Goal: Task Accomplishment & Management: Complete application form

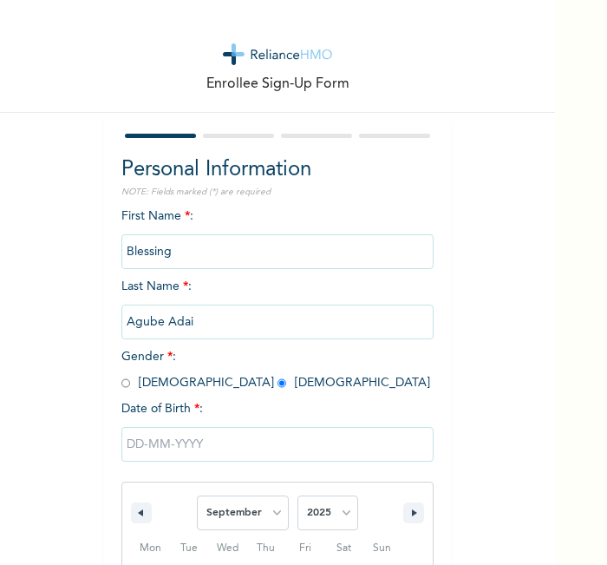
select select "8"
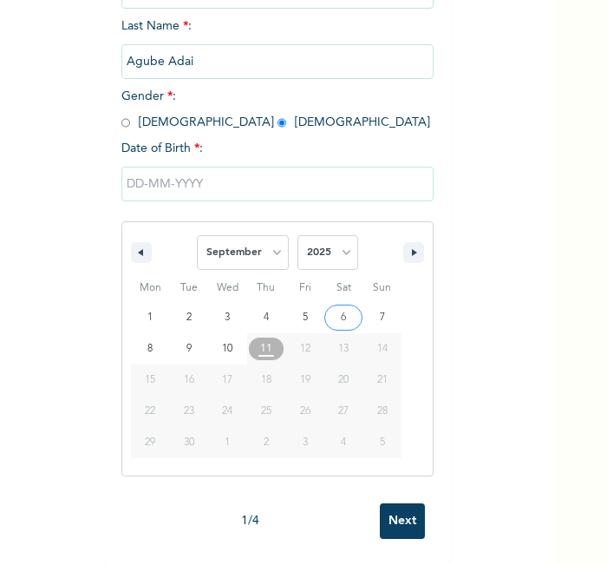
select select "1999"
click at [297, 235] on select "2025 2024 2023 2022 2021 2020 2019 2018 2017 2016 2015 2014 2013 2012 2011 2010…" at bounding box center [327, 252] width 61 height 35
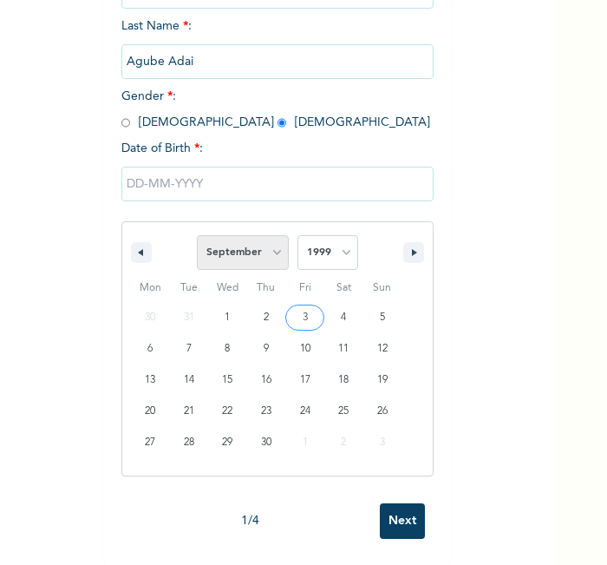
click at [258, 235] on select "January February March April May June July August September October November De…" at bounding box center [243, 252] width 92 height 35
select select "0"
click at [197, 235] on select "January February March April May June July August September October November De…" at bounding box center [243, 252] width 92 height 35
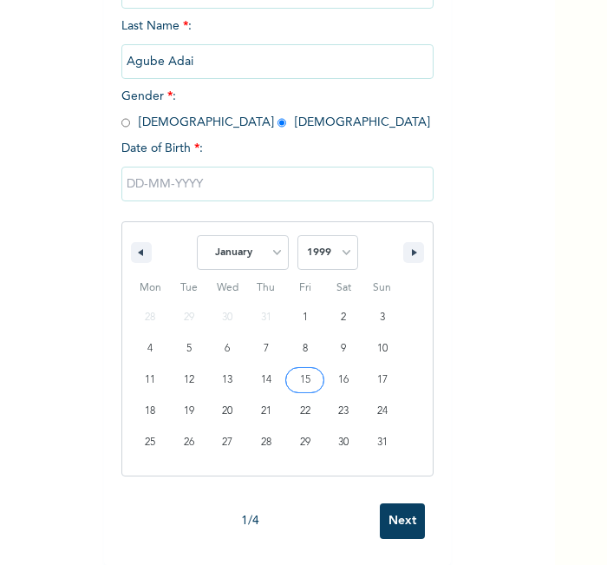
type input "01/15/1999"
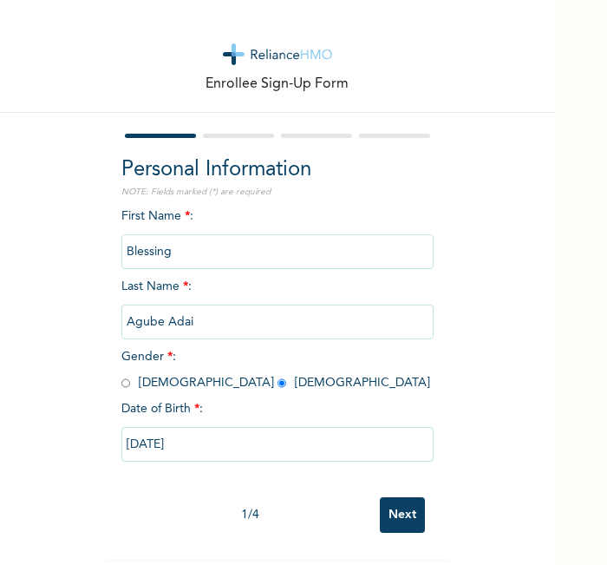
scroll to position [8, 0]
click at [392, 497] on input "Next" at bounding box center [402, 515] width 45 height 36
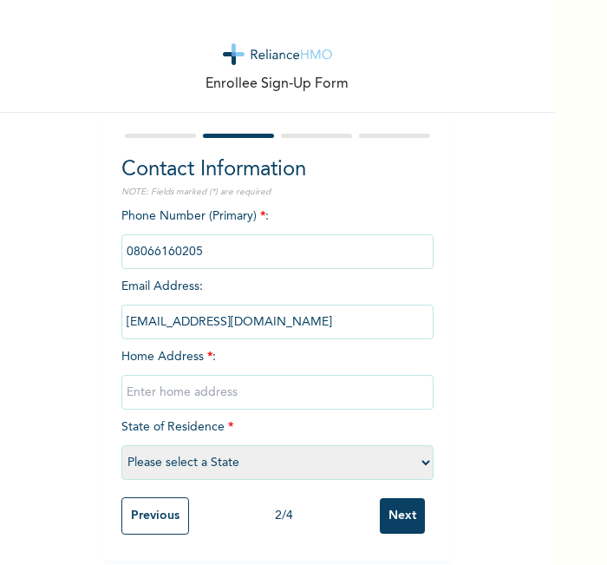
click at [282, 379] on input "text" at bounding box center [277, 392] width 312 height 35
type input "ll"
select select "25"
click at [380, 498] on input "Next" at bounding box center [402, 516] width 45 height 36
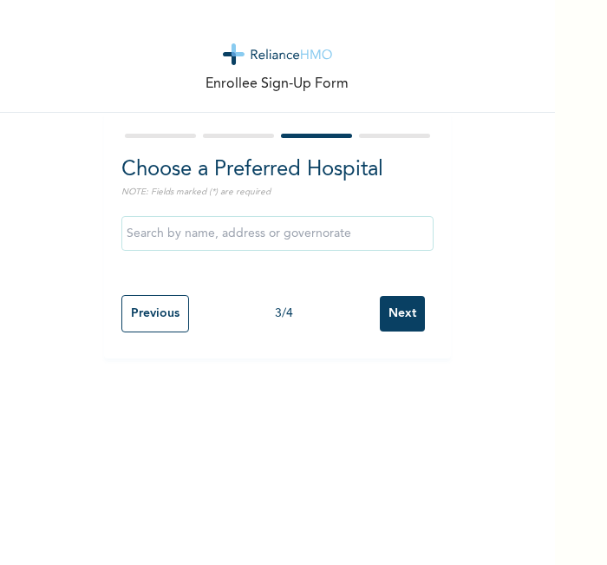
scroll to position [0, 0]
click at [391, 330] on input "Next" at bounding box center [402, 314] width 45 height 36
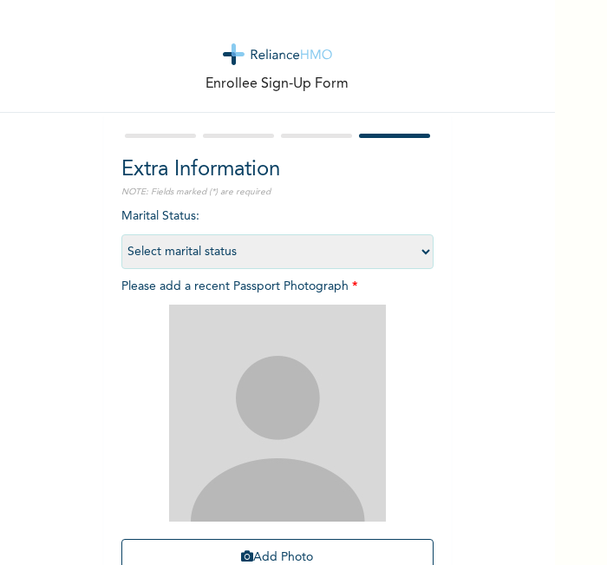
scroll to position [160, 0]
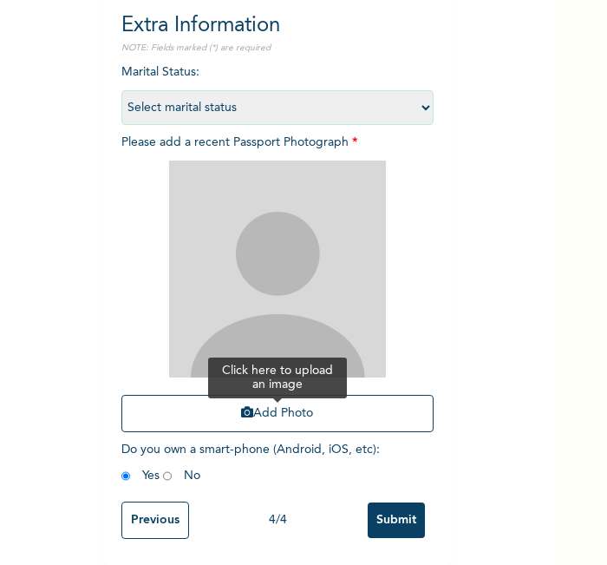
click at [352, 395] on button "Add Photo" at bounding box center [277, 413] width 312 height 37
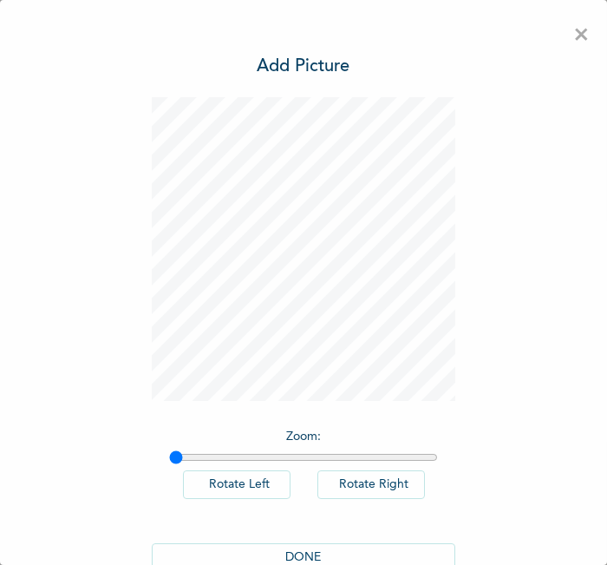
scroll to position [0, 0]
click at [335, 543] on button "DONE" at bounding box center [304, 557] width 304 height 29
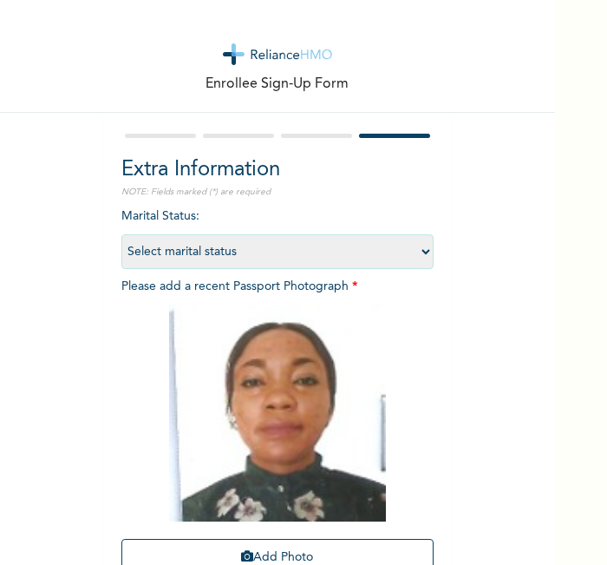
scroll to position [160, 0]
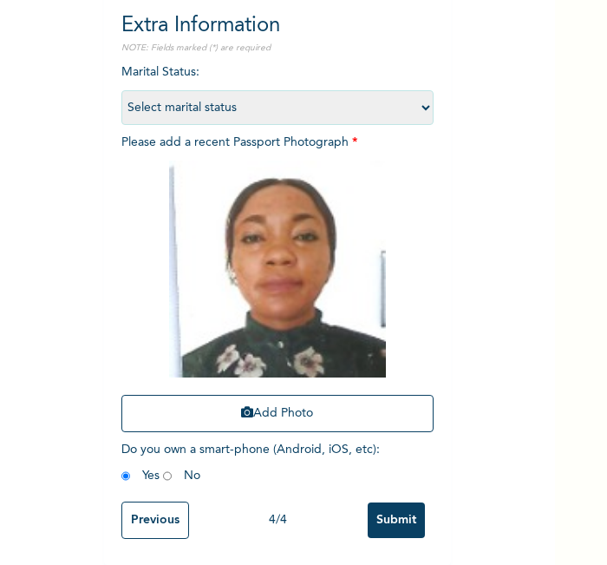
click at [407, 502] on input "Submit" at bounding box center [396, 520] width 57 height 36
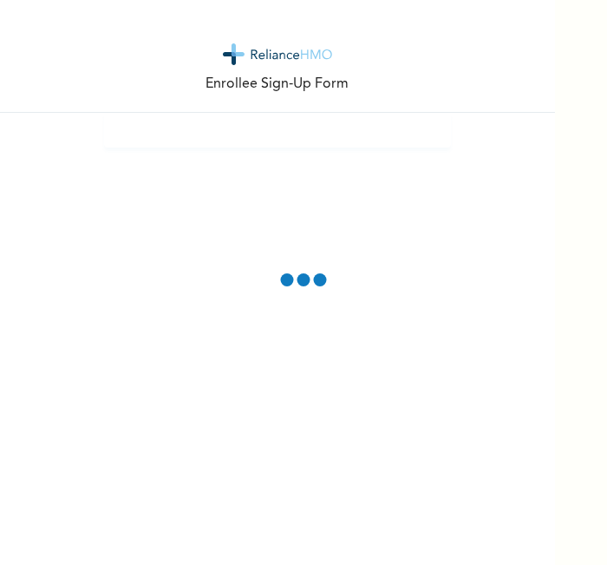
scroll to position [0, 0]
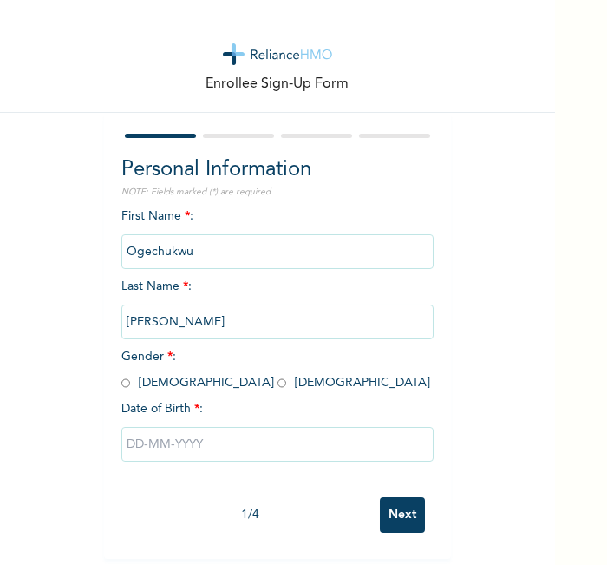
click at [121, 379] on input "radio" at bounding box center [125, 383] width 9 height 16
radio input "true"
click at [162, 447] on input "text" at bounding box center [277, 444] width 312 height 35
select select "8"
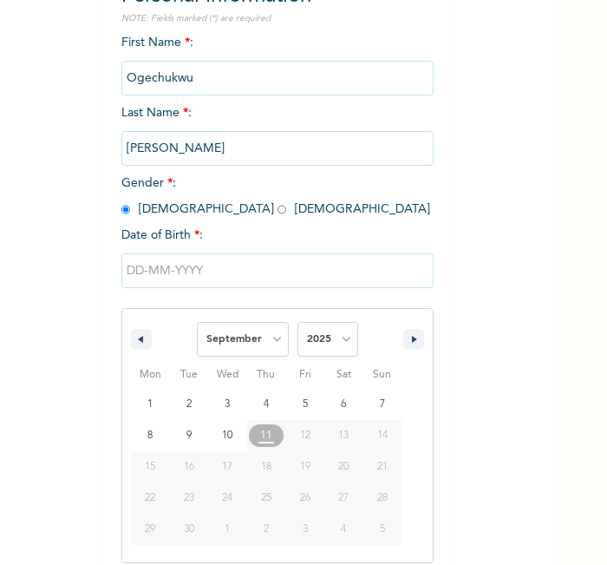
scroll to position [186, 0]
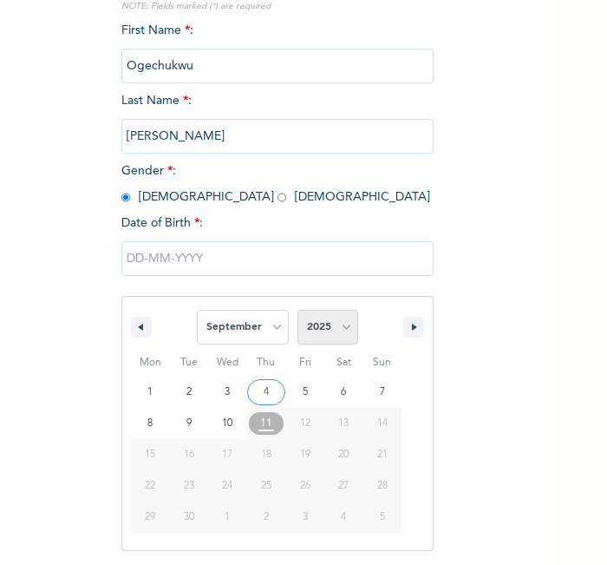
click at [314, 330] on select "2025 2024 2023 2022 2021 2020 2019 2018 2017 2016 2015 2014 2013 2012 2011 2010…" at bounding box center [327, 327] width 61 height 35
select select "1992"
click at [297, 310] on select "2025 2024 2023 2022 2021 2020 2019 2018 2017 2016 2015 2014 2013 2012 2011 2010…" at bounding box center [327, 327] width 61 height 35
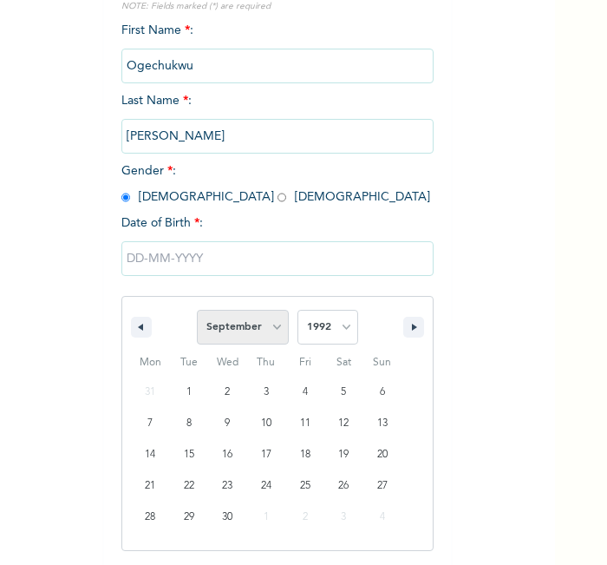
click at [239, 338] on select "January February March April May June July August September October November De…" at bounding box center [243, 327] width 92 height 35
select select "4"
click at [197, 310] on select "January February March April May June July August September October November De…" at bounding box center [243, 327] width 92 height 35
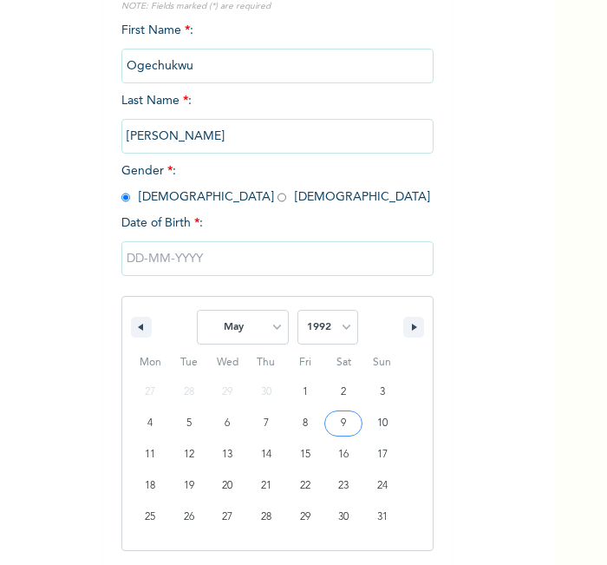
type input "05/09/1992"
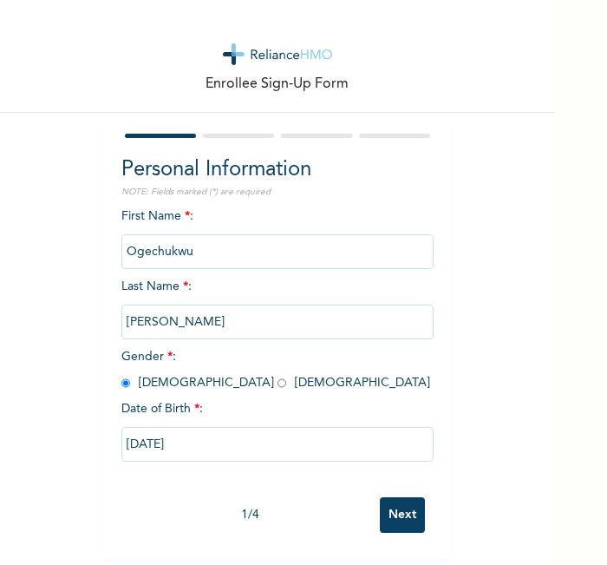
click at [333, 427] on input "05/09/1992" at bounding box center [277, 444] width 312 height 35
select select "4"
select select "1992"
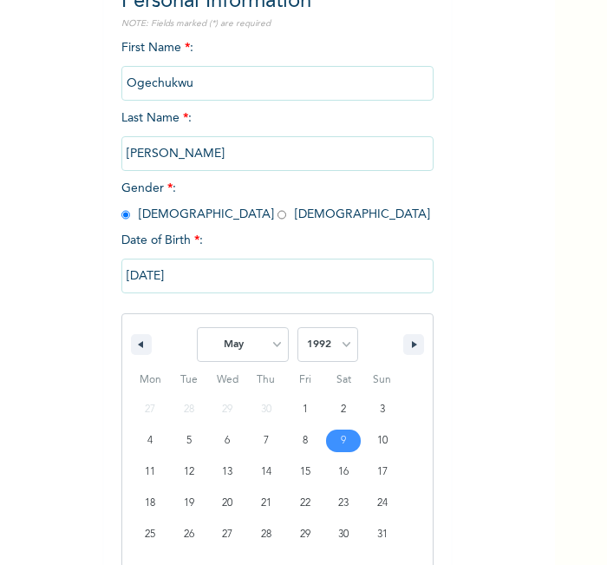
scroll to position [186, 0]
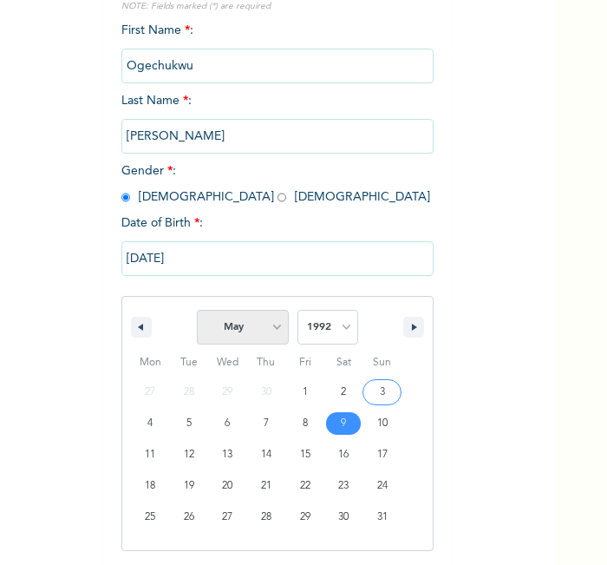
click at [245, 310] on select "January February March April May June July August September October November De…" at bounding box center [243, 327] width 92 height 35
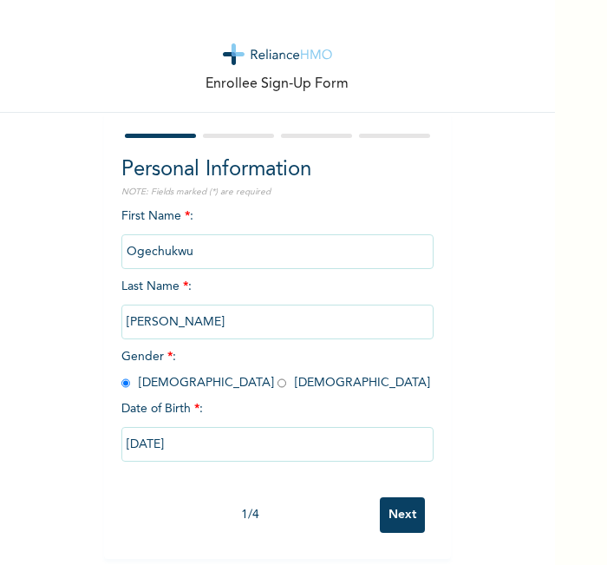
scroll to position [8, 0]
click at [493, 345] on div "Enrollee Sign-Up Form Personal Information NOTE: Fields marked (*) are required…" at bounding box center [277, 279] width 555 height 558
click at [389, 499] on input "Next" at bounding box center [402, 515] width 45 height 36
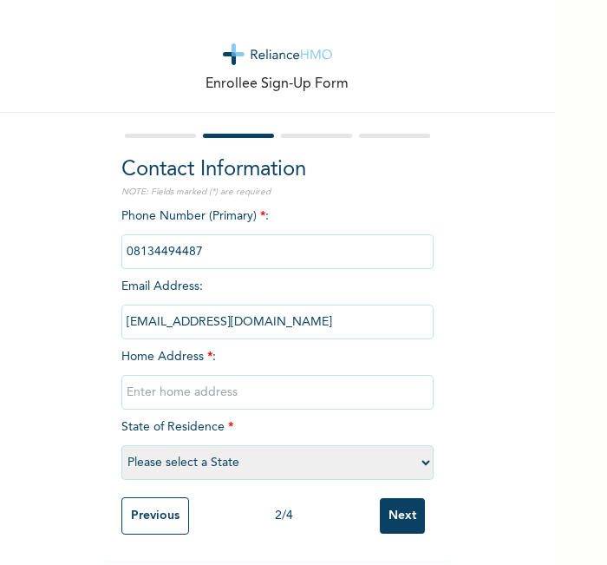
click at [331, 390] on input "text" at bounding box center [277, 392] width 312 height 35
type input "l"
select select "14"
click at [380, 498] on input "Next" at bounding box center [402, 516] width 45 height 36
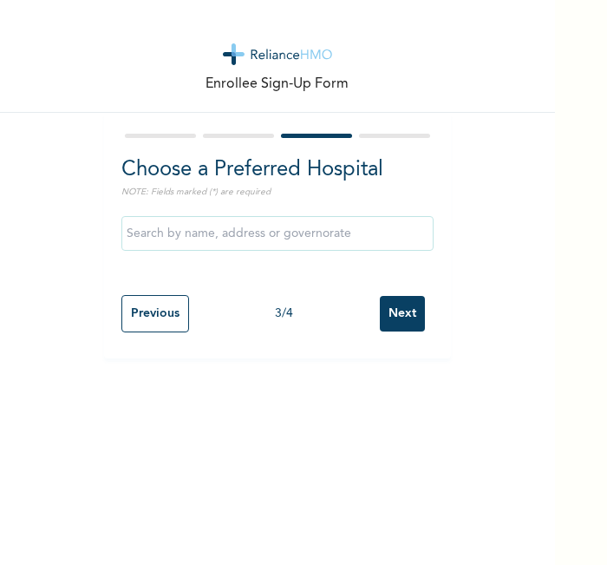
click at [406, 296] on input "Next" at bounding box center [402, 314] width 45 height 36
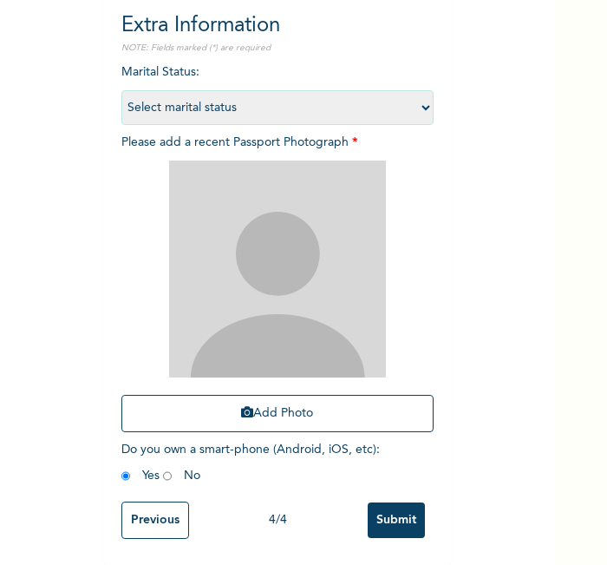
scroll to position [160, 0]
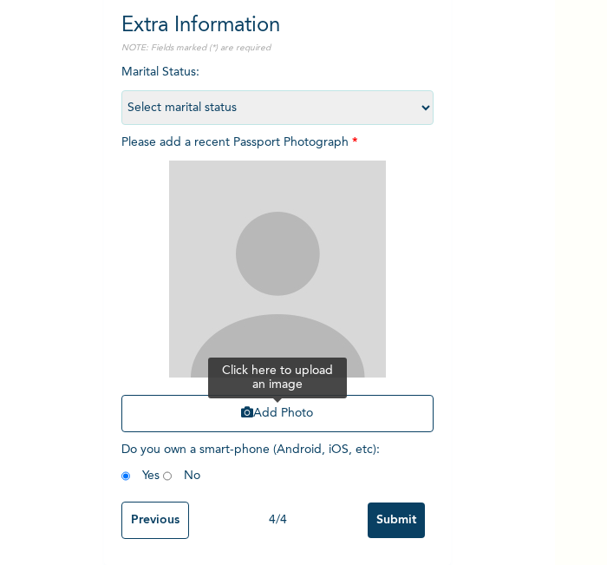
click at [356, 395] on button "Add Photo" at bounding box center [277, 413] width 312 height 37
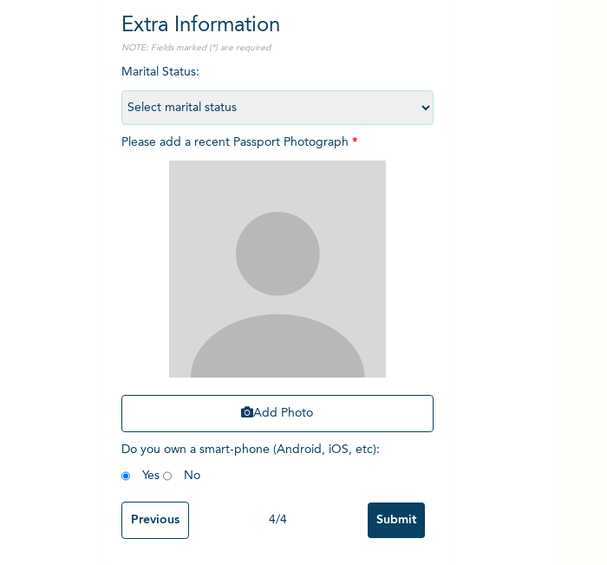
click at [434, 460] on div "Extra Information NOTE: Fields marked (*) are required Marital Status : Select …" at bounding box center [277, 267] width 347 height 596
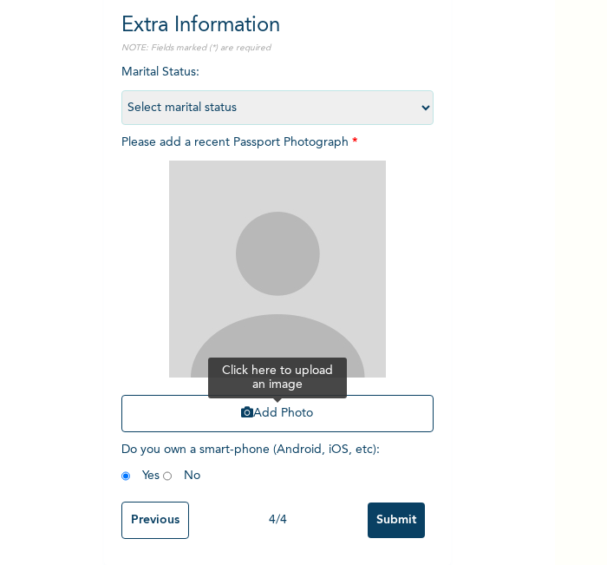
click at [363, 395] on button "Add Photo" at bounding box center [277, 413] width 312 height 37
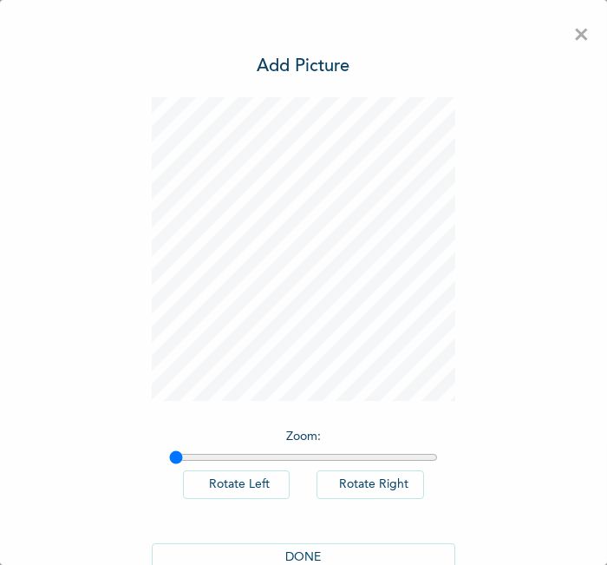
scroll to position [0, 0]
click at [304, 554] on button "DONE" at bounding box center [304, 557] width 304 height 29
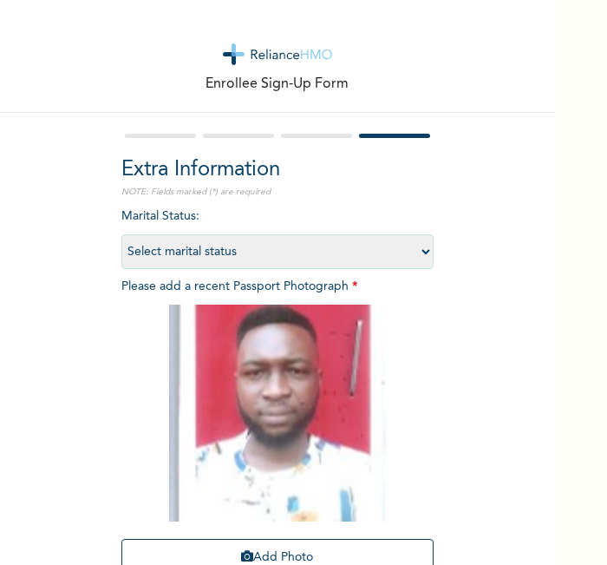
scroll to position [160, 0]
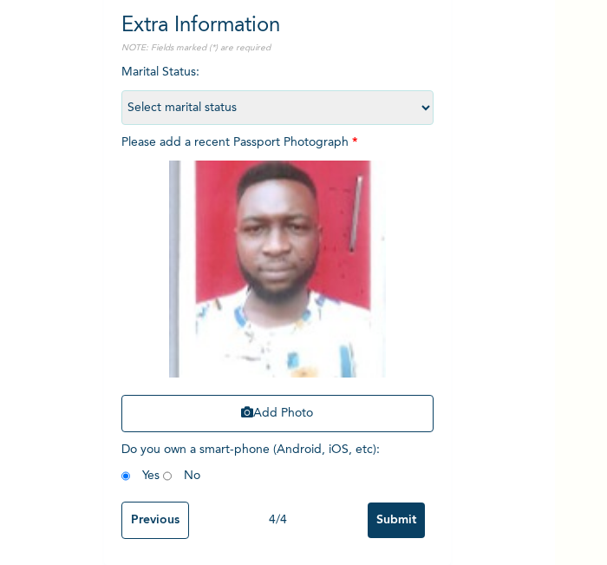
click at [369, 502] on input "Submit" at bounding box center [396, 520] width 57 height 36
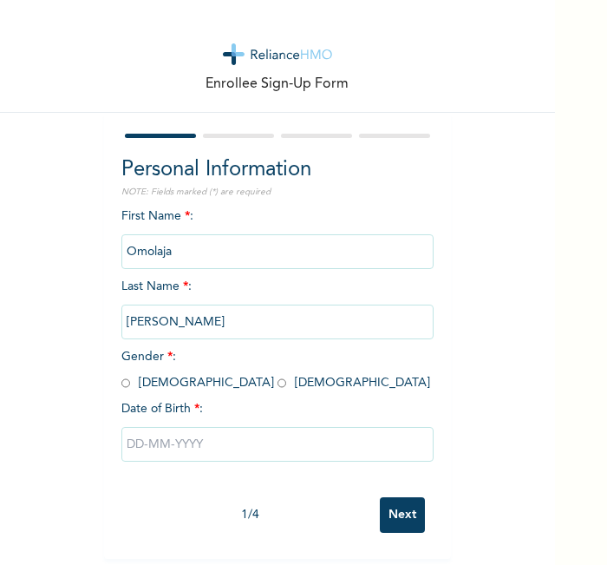
click at [121, 385] on input "radio" at bounding box center [125, 383] width 9 height 16
radio input "true"
click at [219, 461] on div at bounding box center [277, 444] width 312 height 52
click at [216, 460] on input "text" at bounding box center [277, 444] width 312 height 35
select select "8"
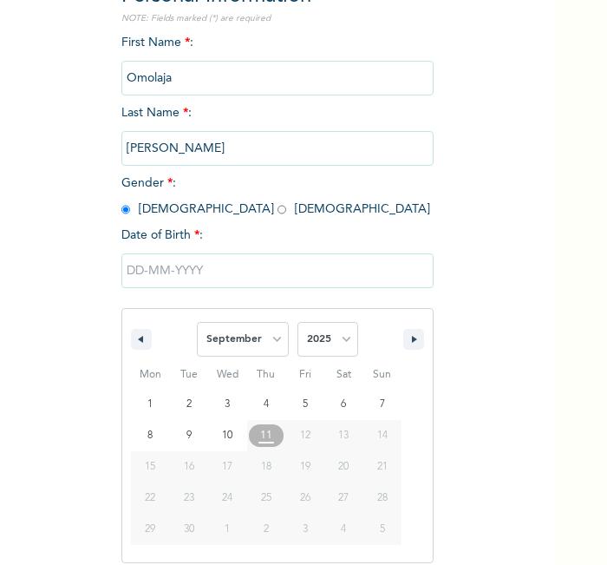
scroll to position [186, 0]
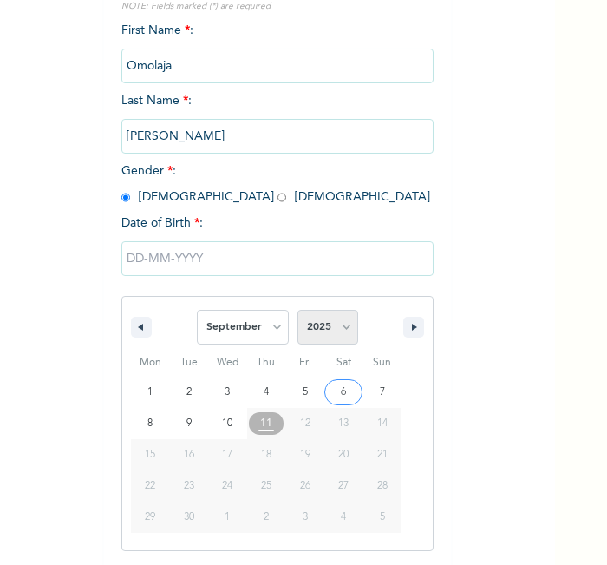
click at [331, 333] on select "2025 2024 2023 2022 2021 2020 2019 2018 2017 2016 2015 2014 2013 2012 2011 2010…" at bounding box center [327, 327] width 61 height 35
select select "1986"
click at [297, 310] on select "2025 2024 2023 2022 2021 2020 2019 2018 2017 2016 2015 2014 2013 2012 2011 2010…" at bounding box center [327, 327] width 61 height 35
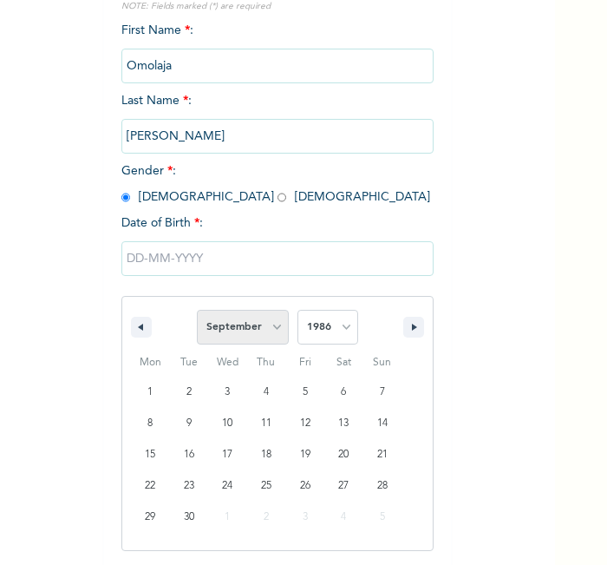
click at [258, 334] on select "January February March April May June July August September October November De…" at bounding box center [243, 327] width 92 height 35
select select "6"
click at [197, 310] on select "January February March April May June July August September October November De…" at bounding box center [243, 327] width 92 height 35
type input "07/19/1986"
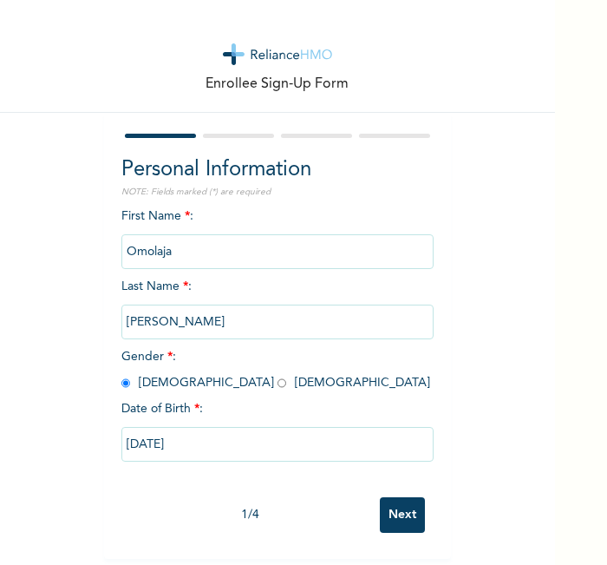
scroll to position [8, 0]
click at [381, 503] on input "Next" at bounding box center [402, 515] width 45 height 36
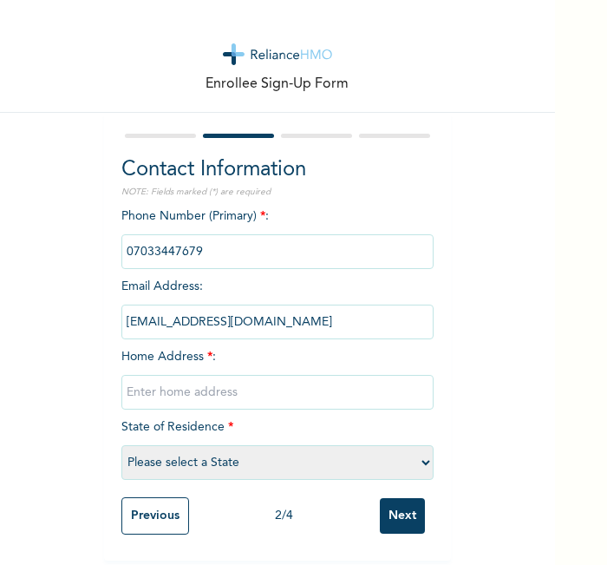
click at [272, 380] on input "text" at bounding box center [277, 392] width 312 height 35
type input "l"
select select "25"
click at [380, 498] on input "Next" at bounding box center [402, 516] width 45 height 36
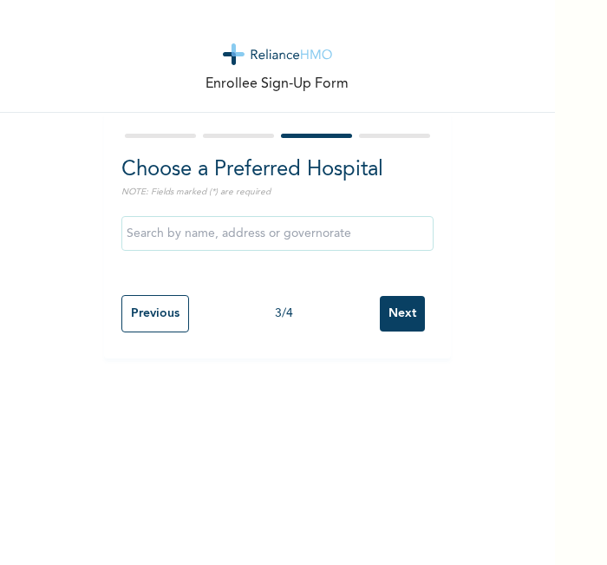
click at [394, 310] on input "Next" at bounding box center [402, 314] width 45 height 36
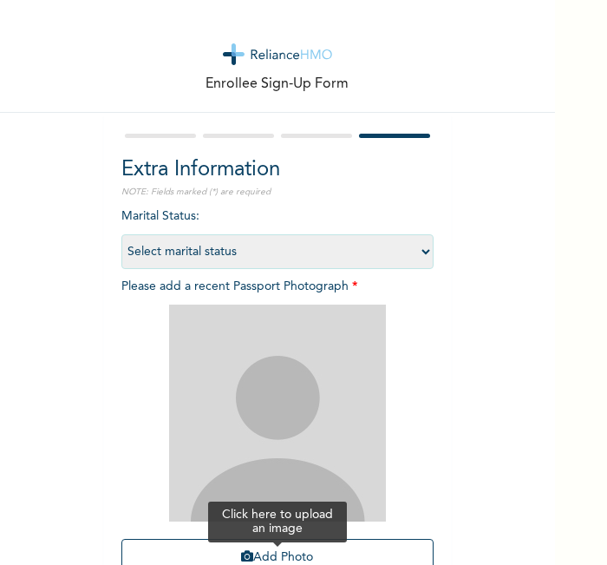
click at [261, 539] on button "Add Photo" at bounding box center [277, 557] width 312 height 37
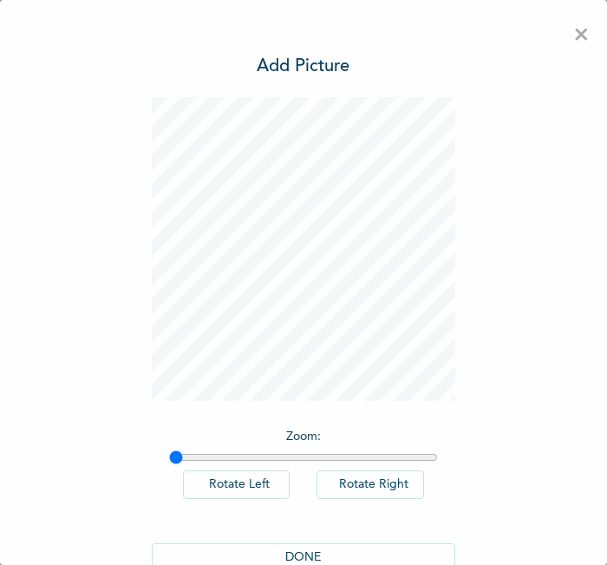
click at [306, 544] on button "DONE" at bounding box center [304, 557] width 304 height 29
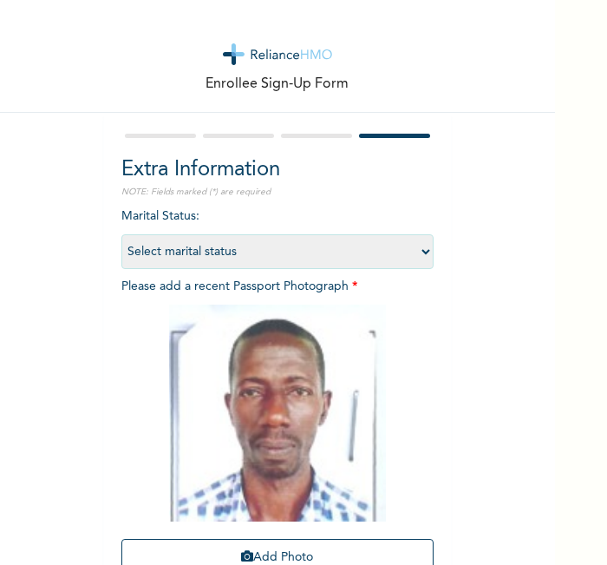
scroll to position [160, 0]
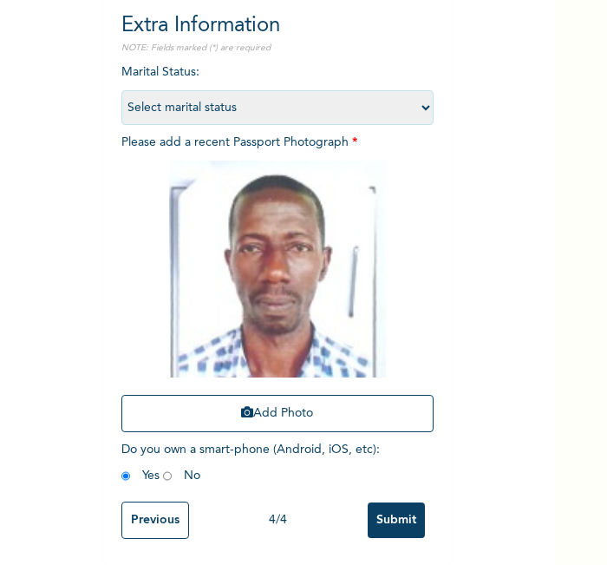
click at [386, 502] on input "Submit" at bounding box center [396, 520] width 57 height 36
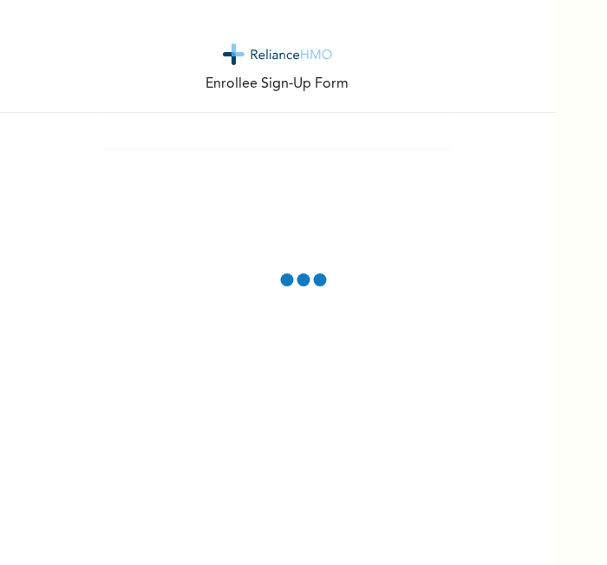
scroll to position [0, 0]
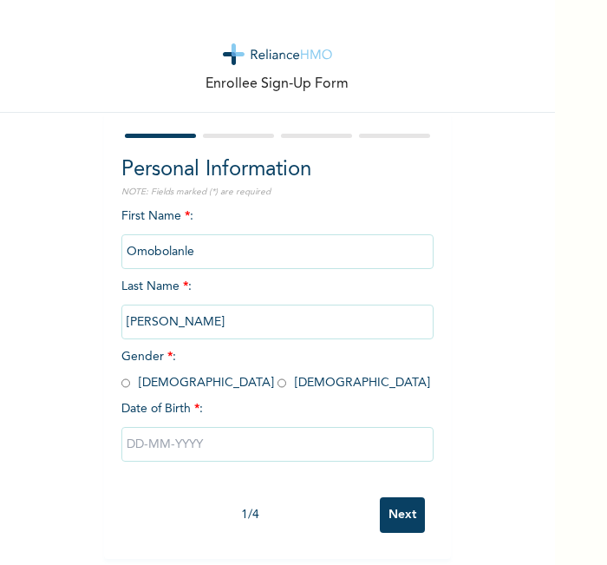
click at [278, 381] on input "radio" at bounding box center [282, 383] width 9 height 16
radio input "true"
drag, startPoint x: 259, startPoint y: 464, endPoint x: 241, endPoint y: 460, distance: 18.7
click at [241, 460] on div at bounding box center [277, 444] width 312 height 52
click at [241, 460] on input "text" at bounding box center [277, 444] width 312 height 35
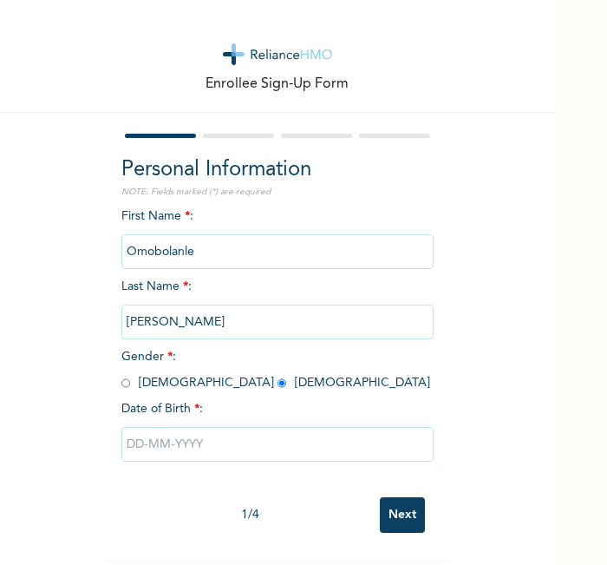
select select "8"
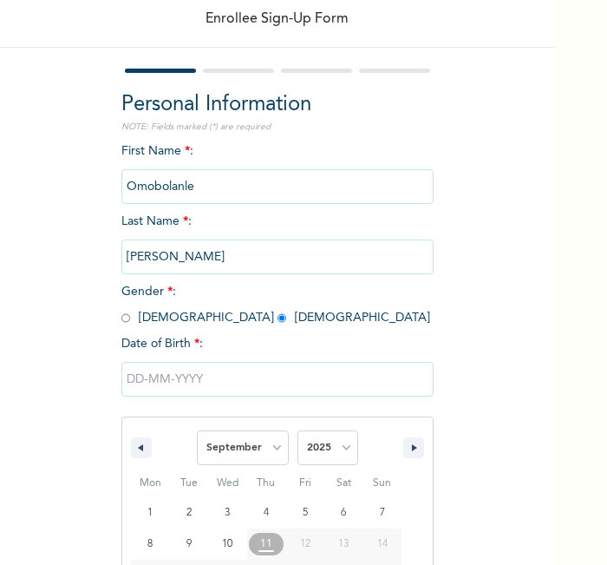
scroll to position [186, 0]
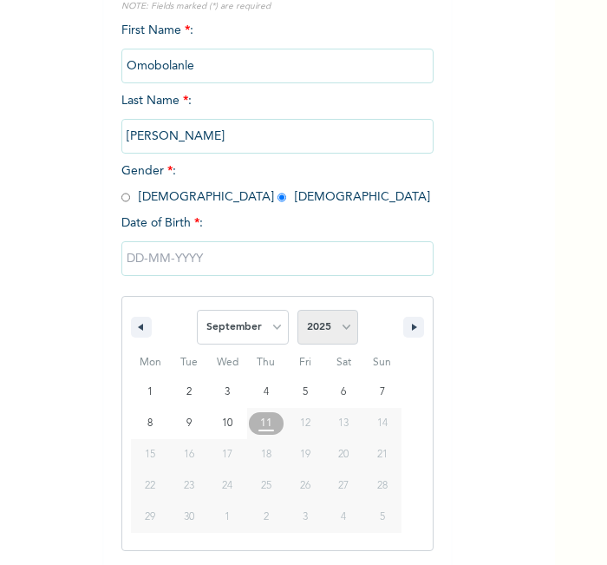
click at [337, 334] on select "2025 2024 2023 2022 2021 2020 2019 2018 2017 2016 2015 2014 2013 2012 2011 2010…" at bounding box center [327, 327] width 61 height 35
select select "1985"
click at [297, 310] on select "2025 2024 2023 2022 2021 2020 2019 2018 2017 2016 2015 2014 2013 2012 2011 2010…" at bounding box center [327, 327] width 61 height 35
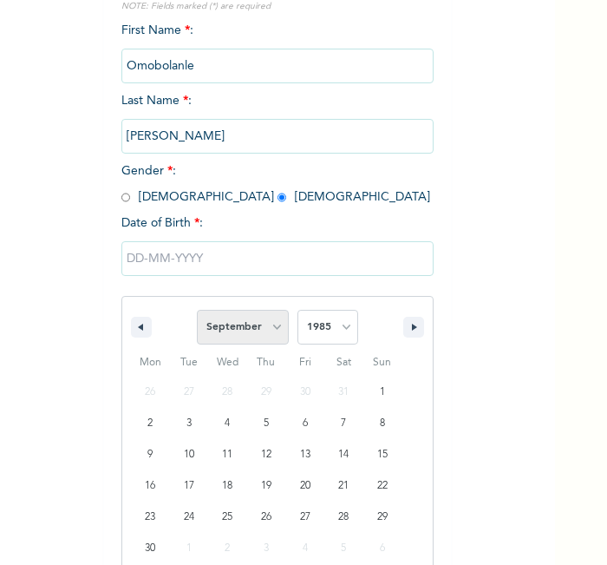
click at [244, 323] on select "January February March April May June July August September October November De…" at bounding box center [243, 327] width 92 height 35
select select "11"
click at [197, 310] on select "January February March April May June July August September October November De…" at bounding box center [243, 327] width 92 height 35
click at [252, 329] on select "January February March April May June July August September October November De…" at bounding box center [243, 327] width 92 height 35
click at [197, 310] on select "January February March April May June July August September October November De…" at bounding box center [243, 327] width 92 height 35
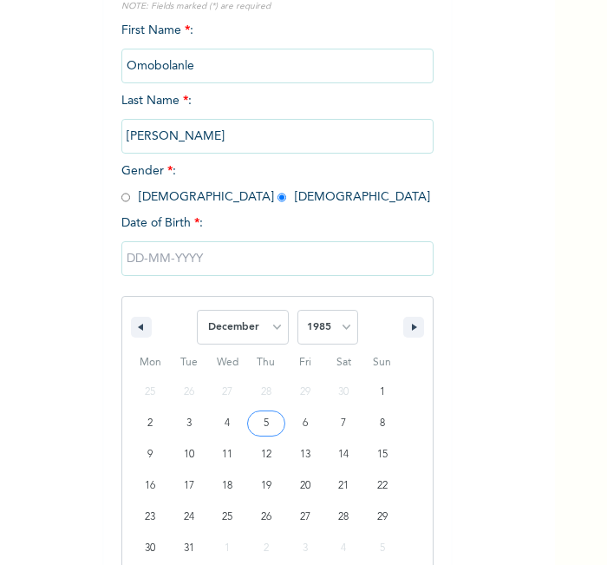
type input "[DATE]"
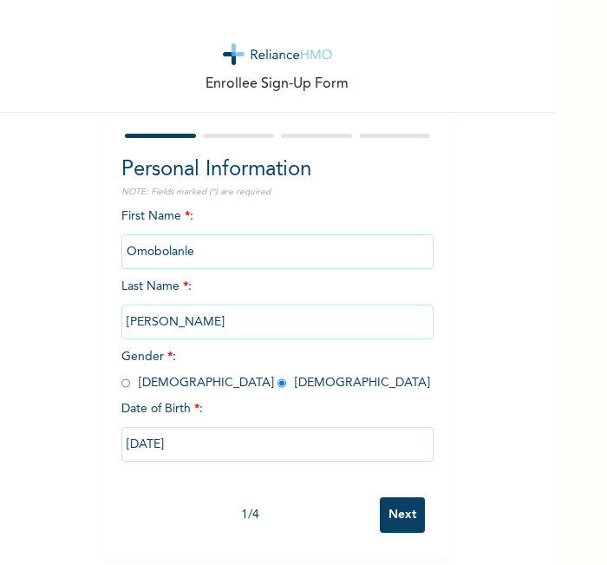
scroll to position [8, 0]
click at [389, 510] on input "Next" at bounding box center [402, 515] width 45 height 36
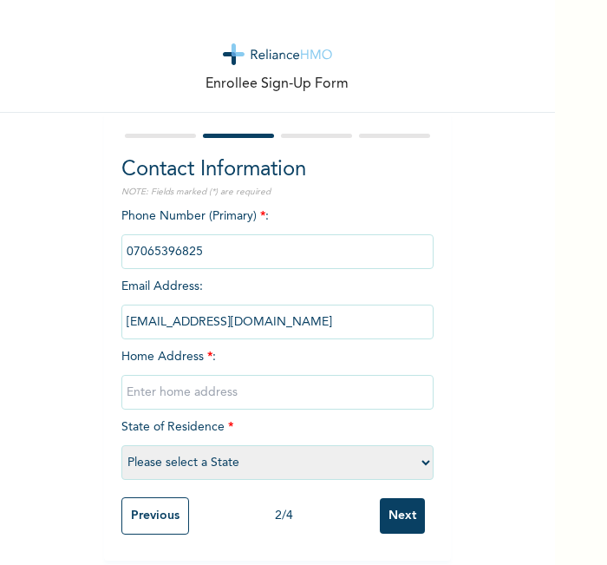
click at [275, 381] on input "text" at bounding box center [277, 392] width 312 height 35
type input "l"
select select "25"
click at [380, 498] on input "Next" at bounding box center [402, 516] width 45 height 36
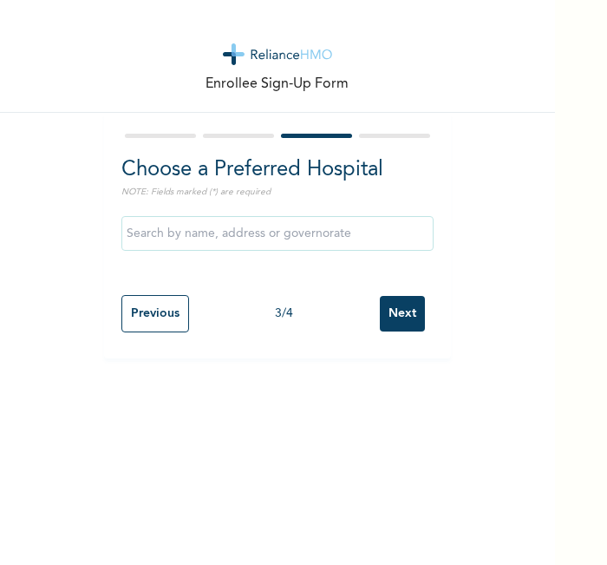
scroll to position [0, 0]
click at [391, 306] on input "Next" at bounding box center [402, 314] width 45 height 36
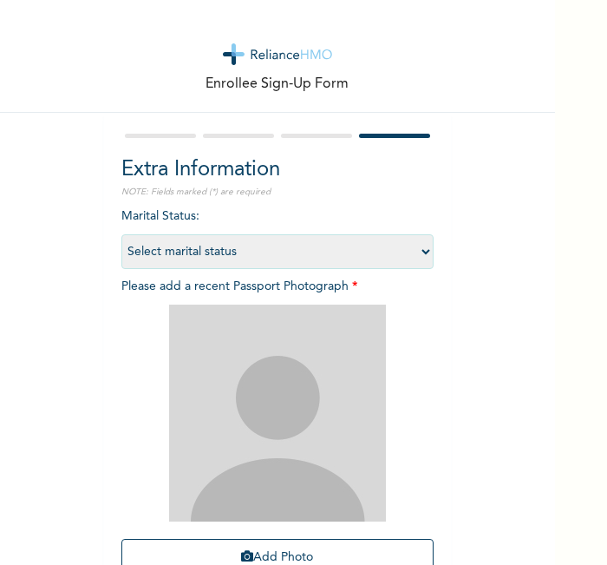
scroll to position [160, 0]
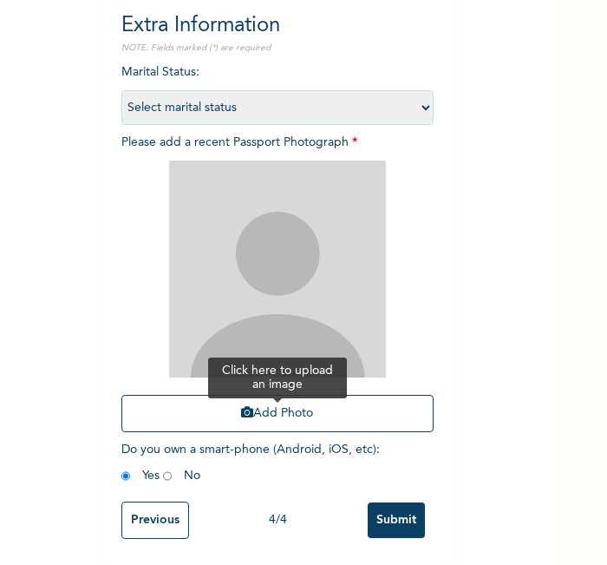
click at [304, 415] on button "Add Photo" at bounding box center [277, 413] width 312 height 37
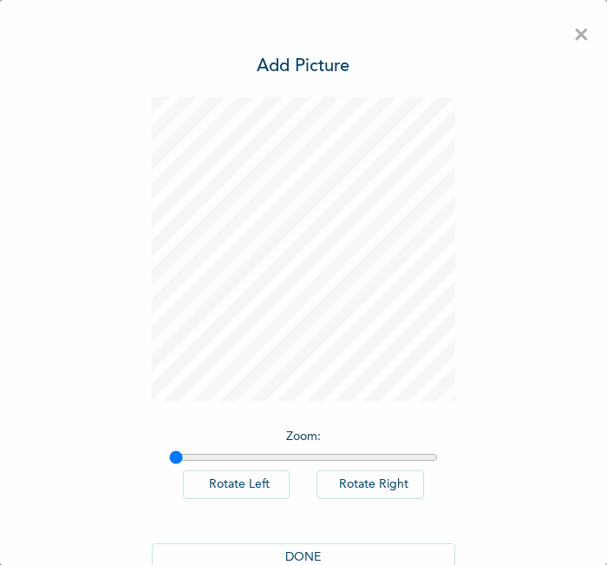
click at [297, 543] on button "DONE" at bounding box center [304, 557] width 304 height 29
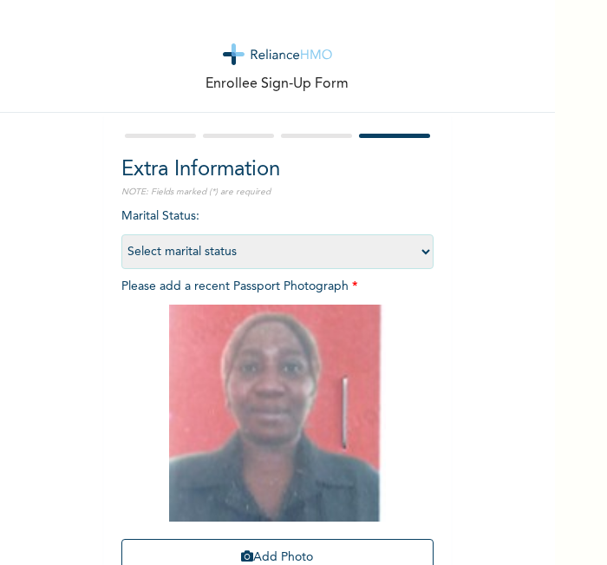
scroll to position [160, 0]
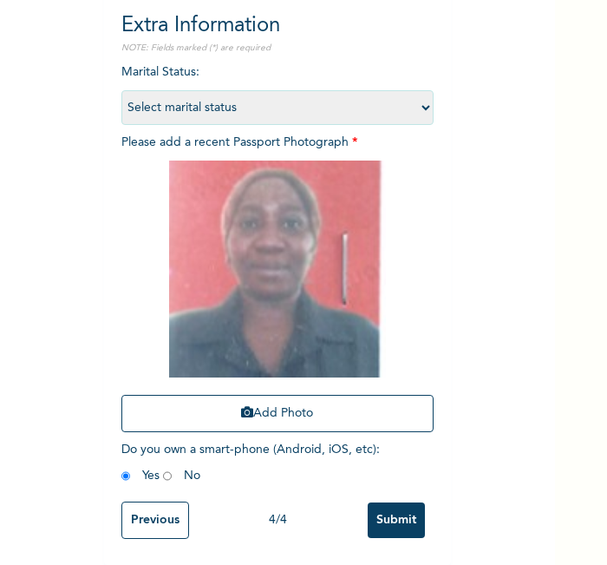
click at [391, 502] on input "Submit" at bounding box center [396, 520] width 57 height 36
